Goal: Task Accomplishment & Management: Complete application form

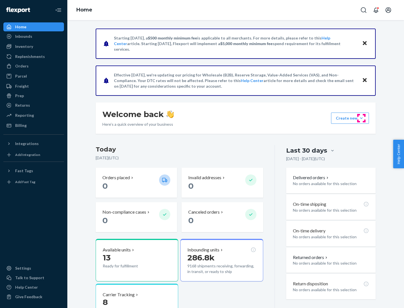
click at [361, 118] on button "Create new Create new inbound Create new order Create new product" at bounding box center [350, 118] width 38 height 11
click at [34, 36] on div "Inbounds" at bounding box center [33, 37] width 59 height 8
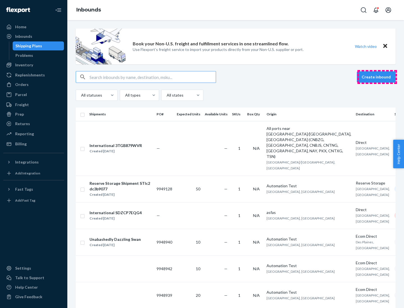
click at [377, 77] on button "Create inbound" at bounding box center [375, 76] width 39 height 11
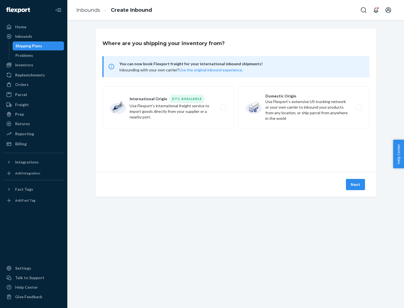
click at [303, 107] on label "Domestic Origin Use Flexport’s extensive US trucking network or your own carrie…" at bounding box center [303, 107] width 131 height 42
click at [358, 107] on input "Domestic Origin Use Flexport’s extensive US trucking network or your own carrie…" at bounding box center [360, 108] width 4 height 4
radio input "true"
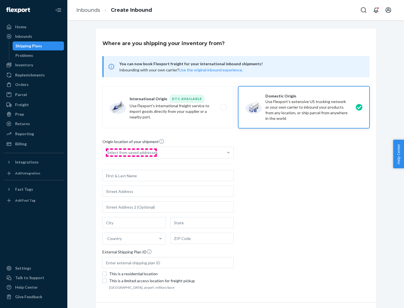
click at [131, 153] on div "Select from saved addresses" at bounding box center [132, 153] width 50 height 6
click at [108, 153] on input "Select from saved addresses" at bounding box center [107, 153] width 1 height 6
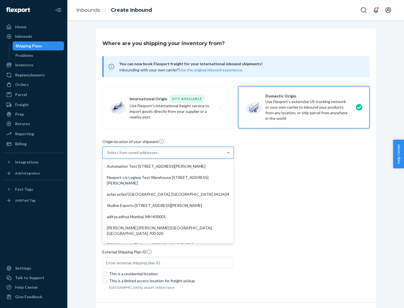
scroll to position [2, 0]
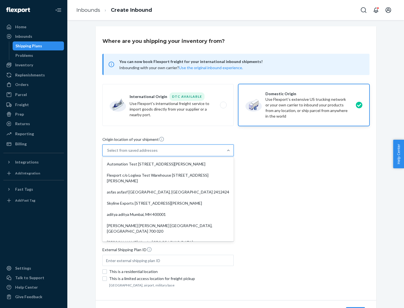
click at [168, 164] on div "Automation Test [STREET_ADDRESS][PERSON_NAME]" at bounding box center [167, 164] width 129 height 11
click at [108, 153] on input "option Automation Test [STREET_ADDRESS][PERSON_NAME]. 9 results available. Use …" at bounding box center [107, 151] width 1 height 6
type input "Automation Test"
type input "9th Floor"
type input "[GEOGRAPHIC_DATA]"
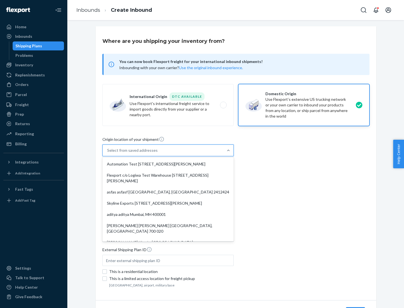
type input "CA"
type input "94104"
type input "[STREET_ADDRESS][PERSON_NAME]"
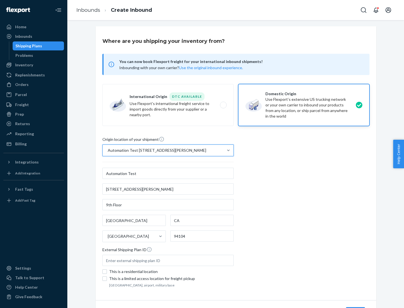
scroll to position [33, 0]
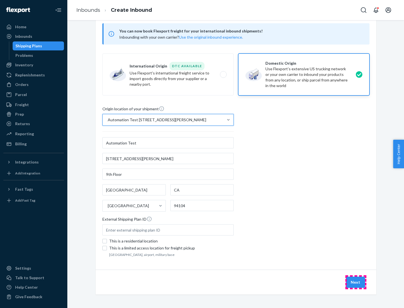
click at [355, 282] on button "Next" at bounding box center [355, 282] width 19 height 11
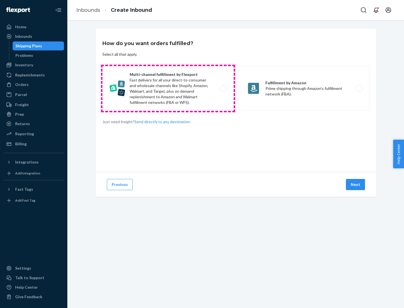
click at [168, 89] on label "Multi-channel fulfillment by Flexport Fast delivery for all your direct-to-cons…" at bounding box center [167, 88] width 131 height 45
click at [223, 89] on input "Multi-channel fulfillment by Flexport Fast delivery for all your direct-to-cons…" at bounding box center [225, 89] width 4 height 4
radio input "true"
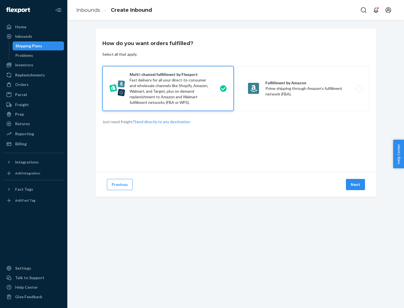
click at [355, 185] on button "Next" at bounding box center [355, 184] width 19 height 11
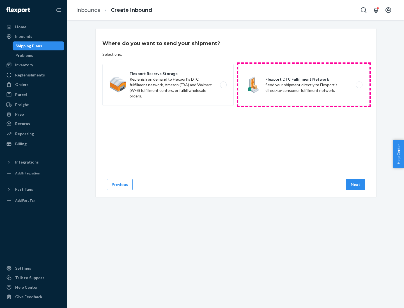
click at [303, 85] on label "Flexport DTC Fulfillment Network Send your shipment directly to Flexport's dire…" at bounding box center [303, 85] width 131 height 42
click at [358, 85] on input "Flexport DTC Fulfillment Network Send your shipment directly to Flexport's dire…" at bounding box center [360, 85] width 4 height 4
radio input "true"
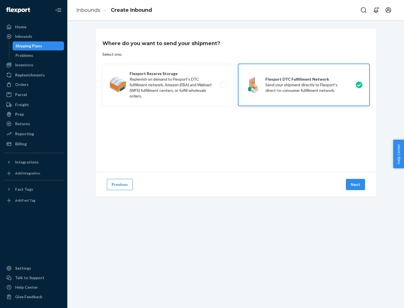
click at [355, 185] on button "Next" at bounding box center [355, 184] width 19 height 11
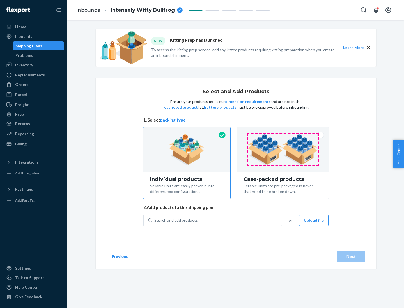
click at [282, 150] on img at bounding box center [282, 149] width 70 height 31
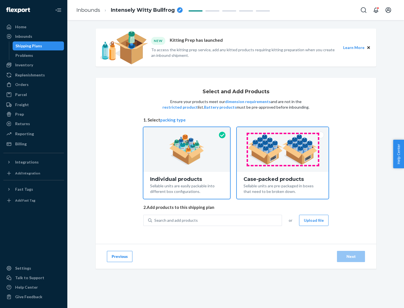
click at [282, 131] on input "Case-packed products Sellable units are pre-packaged in boxes that need to be b…" at bounding box center [283, 129] width 4 height 4
radio input "true"
radio input "false"
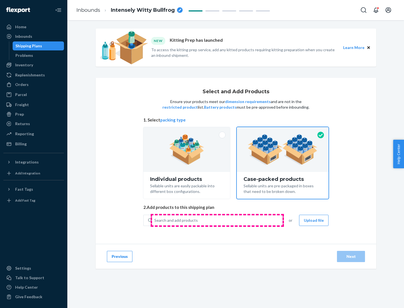
click at [217, 220] on div "Search and add products" at bounding box center [216, 220] width 129 height 10
click at [155, 220] on input "Search and add products" at bounding box center [154, 221] width 1 height 6
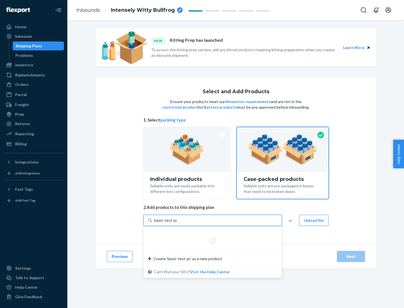
type input "basic-test-product-1"
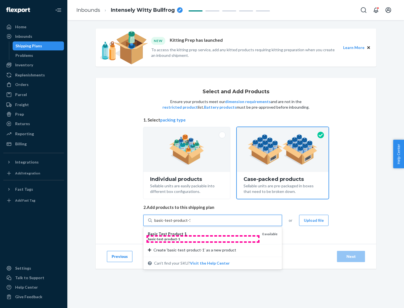
click at [203, 239] on div "basic - test - product - 1" at bounding box center [203, 239] width 110 height 5
click at [190, 223] on input "basic-test-product-1" at bounding box center [172, 221] width 36 height 6
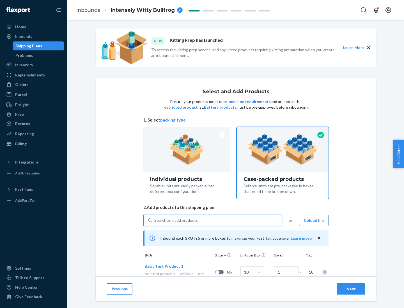
scroll to position [20, 0]
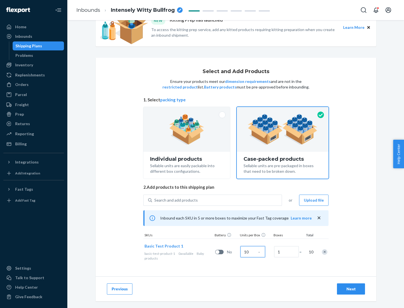
type input "10"
type input "7"
click at [351, 289] on div "Next" at bounding box center [350, 289] width 18 height 6
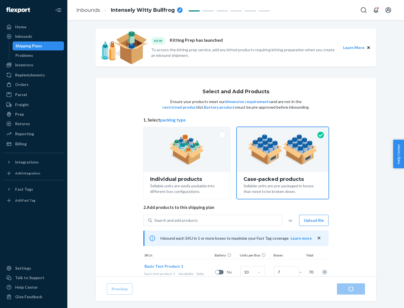
radio input "true"
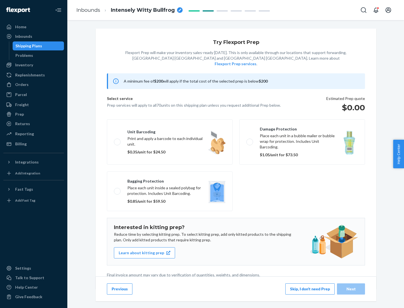
scroll to position [1, 0]
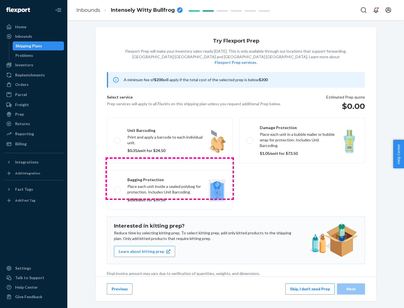
click at [170, 179] on label "Bagging protection Place each unit inside a sealed polybag for protection. Incl…" at bounding box center [170, 190] width 126 height 40
click at [117, 188] on input "Bagging protection Place each unit inside a sealed polybag for protection. Incl…" at bounding box center [116, 190] width 4 height 4
checkbox input "true"
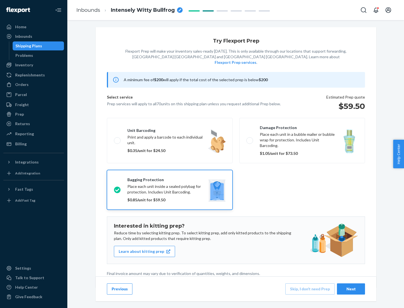
click at [351, 289] on div "Next" at bounding box center [350, 289] width 18 height 6
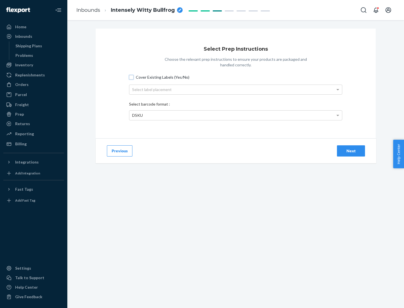
click at [131, 77] on input "Cover Existing Labels (Yes/No)" at bounding box center [131, 77] width 4 height 4
checkbox input "true"
click at [235, 89] on div "Select label placement" at bounding box center [235, 90] width 212 height 10
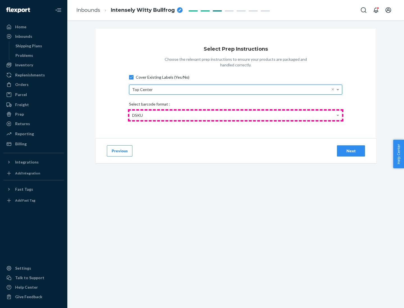
click at [235, 115] on div "DSKU" at bounding box center [235, 116] width 212 height 10
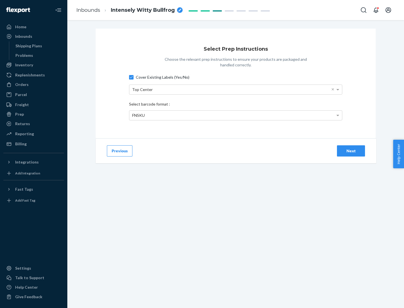
click at [351, 151] on div "Next" at bounding box center [350, 151] width 18 height 6
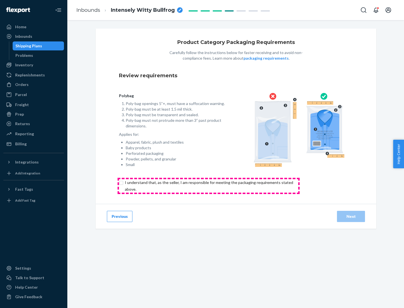
click at [208, 186] on input "checkbox" at bounding box center [212, 185] width 186 height 13
checkbox input "true"
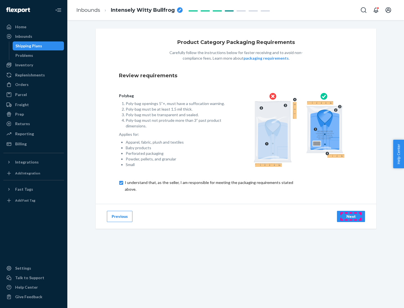
click at [351, 216] on div "Next" at bounding box center [350, 217] width 18 height 6
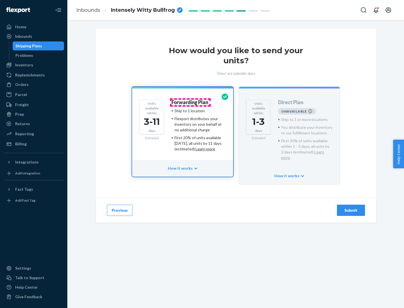
click at [190, 102] on h4 "Forwarding Plan" at bounding box center [189, 103] width 37 height 6
click at [351, 208] on div "Submit" at bounding box center [350, 211] width 18 height 6
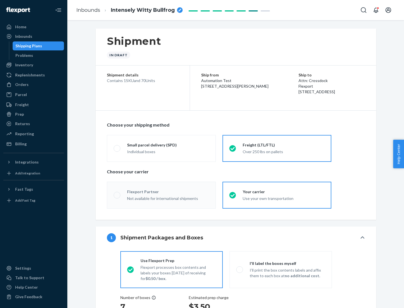
radio input "true"
radio input "false"
radio input "true"
radio input "false"
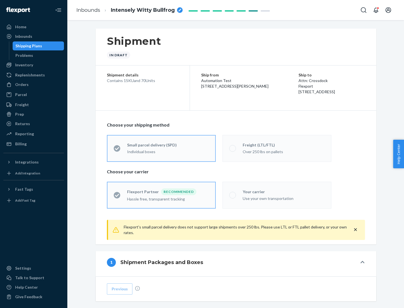
click at [277, 148] on div "Over 250 lbs on pallets" at bounding box center [283, 151] width 82 height 7
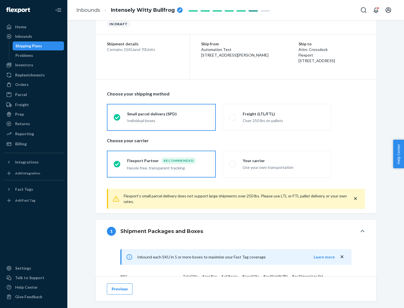
click at [161, 164] on div "Hassle free, transparent tracking" at bounding box center [168, 167] width 82 height 7
click at [117, 164] on input "Flexport Partner Recommended Hassle free, transparent tracking" at bounding box center [115, 164] width 4 height 4
